Goal: Task Accomplishment & Management: Manage account settings

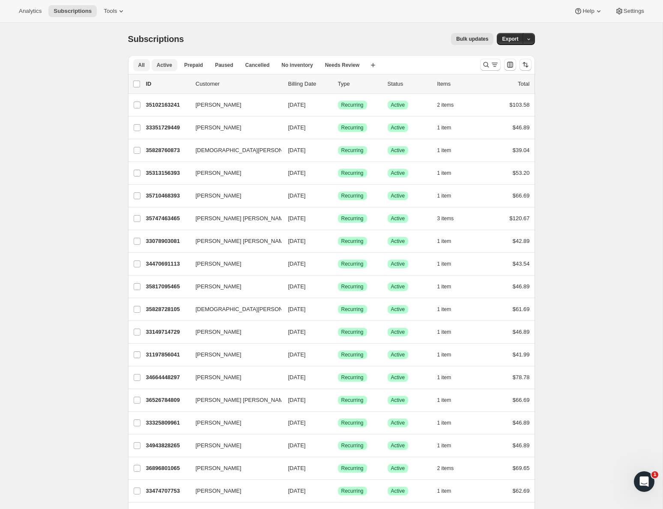
click at [162, 64] on span "Active" at bounding box center [164, 65] width 15 height 7
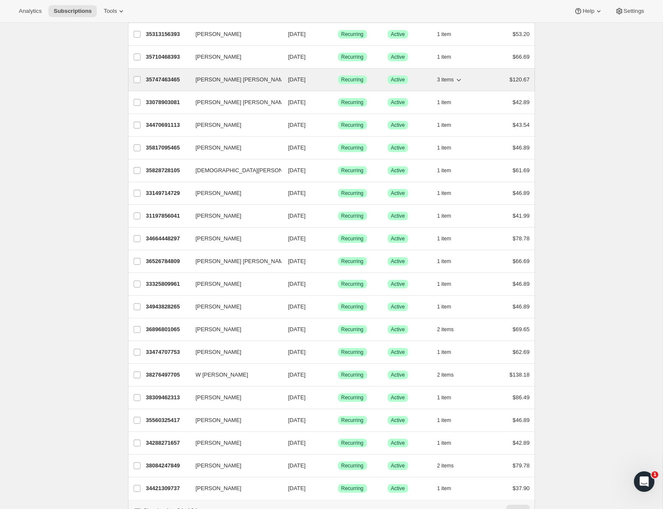
scroll to position [139, 0]
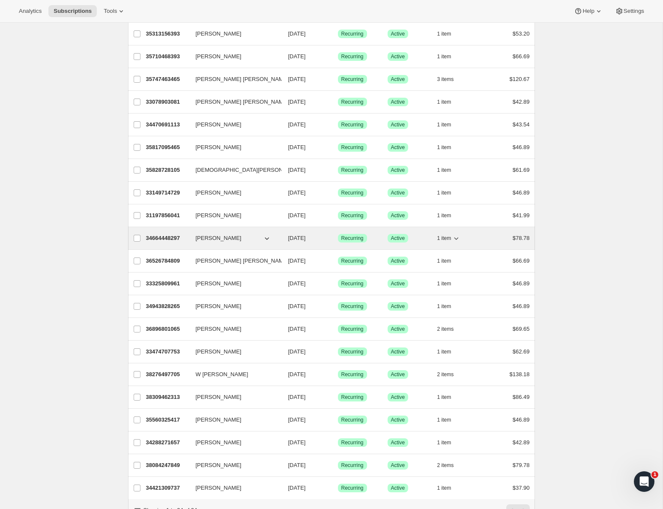
click at [493, 237] on div "$78.78" at bounding box center [508, 238] width 43 height 9
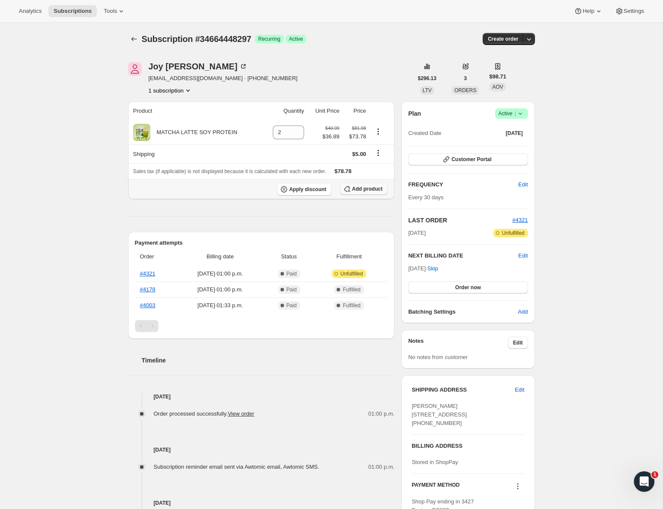
click at [371, 185] on button "Add product" at bounding box center [364, 189] width 48 height 12
click at [107, 174] on div "Subscription #34664448297. This page is ready Subscription #34664448297 Success…" at bounding box center [331, 384] width 663 height 722
click at [134, 35] on icon "Subscriptions" at bounding box center [134, 39] width 9 height 9
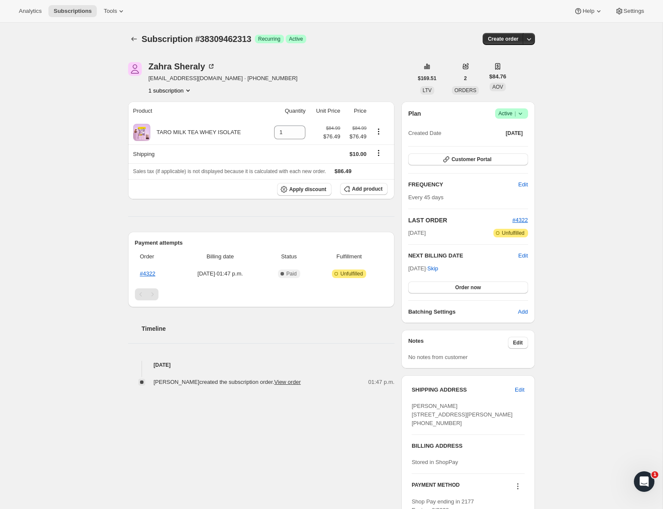
click at [180, 91] on button "1 subscription" at bounding box center [171, 90] width 44 height 9
click at [179, 91] on button "1 subscription" at bounding box center [171, 90] width 44 height 9
click at [351, 188] on icon "button" at bounding box center [347, 189] width 9 height 9
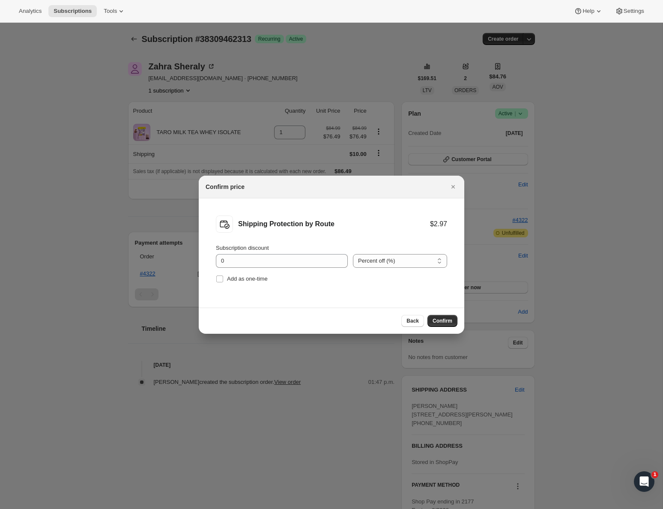
click at [447, 320] on span "Confirm" at bounding box center [443, 321] width 20 height 7
